Goal: Navigation & Orientation: Find specific page/section

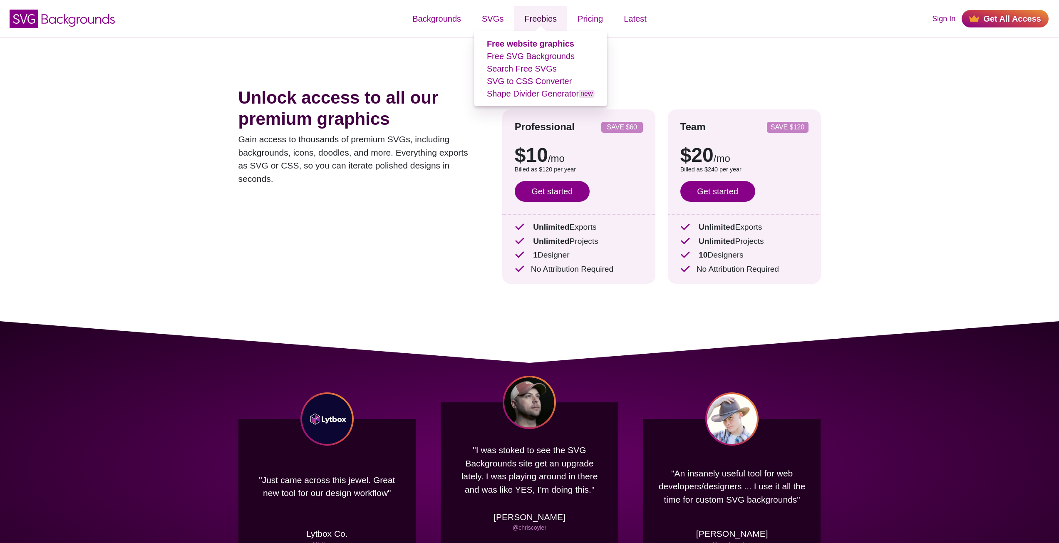
click at [530, 27] on link "Freebies" at bounding box center [540, 18] width 53 height 25
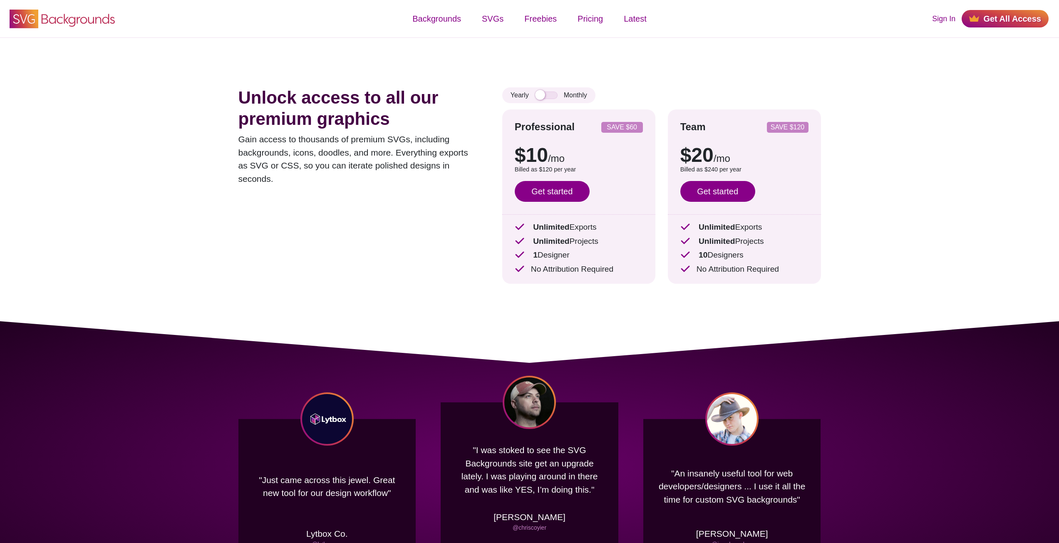
click at [83, 28] on icon "SVG Backgrounds Logo" at bounding box center [62, 18] width 108 height 21
click at [631, 24] on link "Latest" at bounding box center [634, 18] width 43 height 25
